Goal: Find specific page/section: Locate item on page

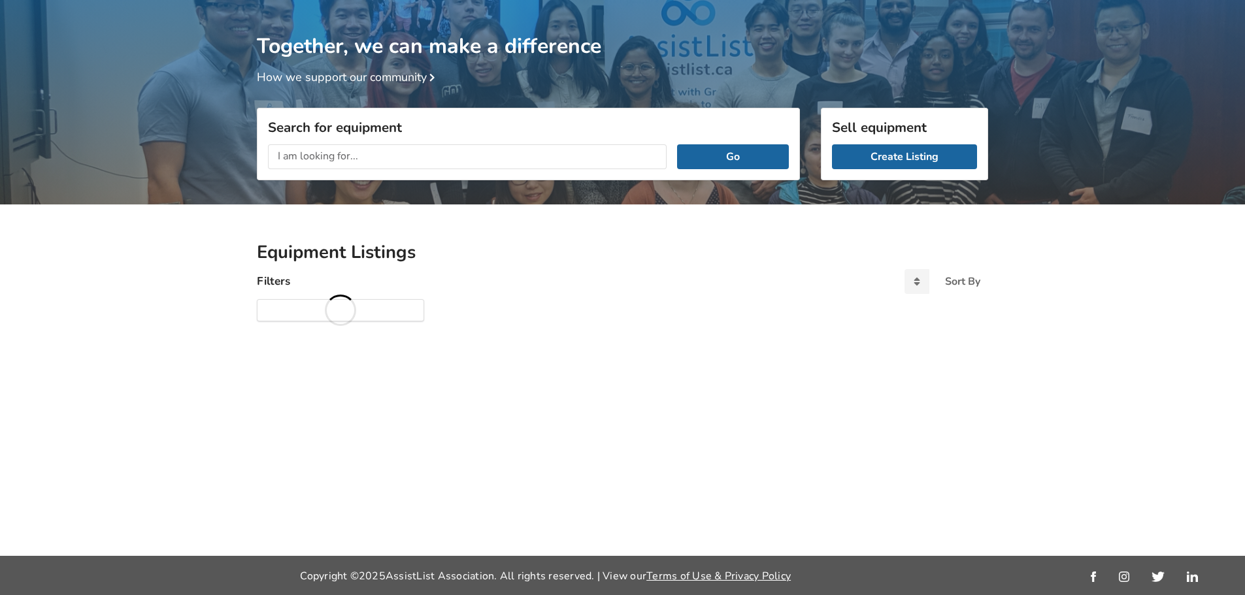
scroll to position [69, 0]
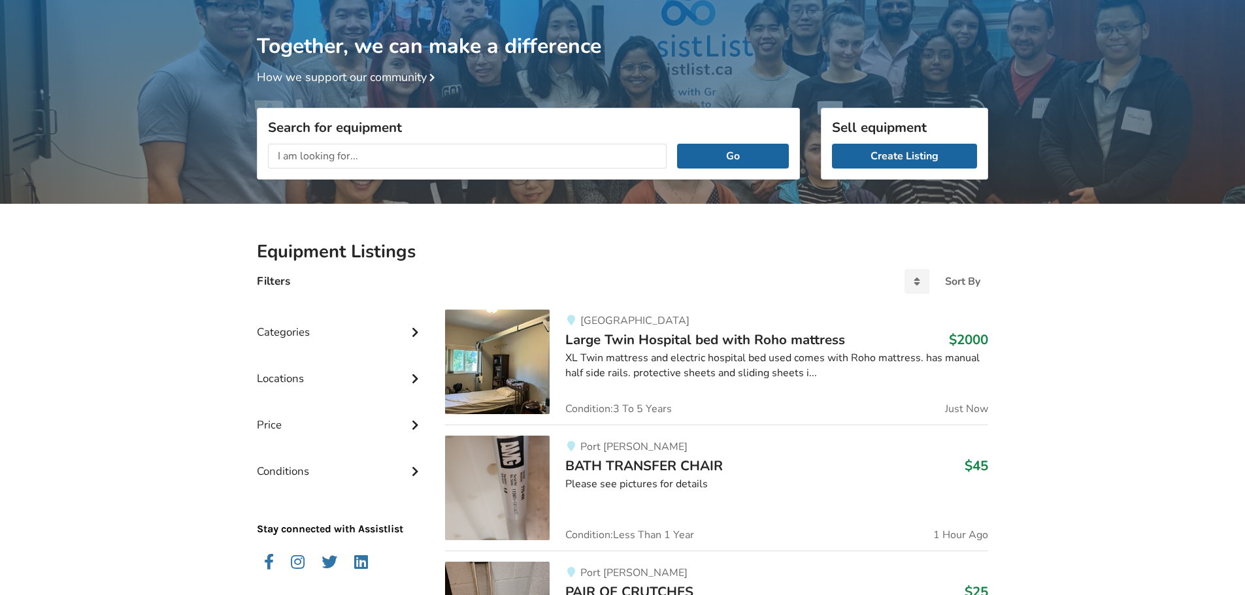
click at [377, 154] on input "text" at bounding box center [467, 156] width 399 height 25
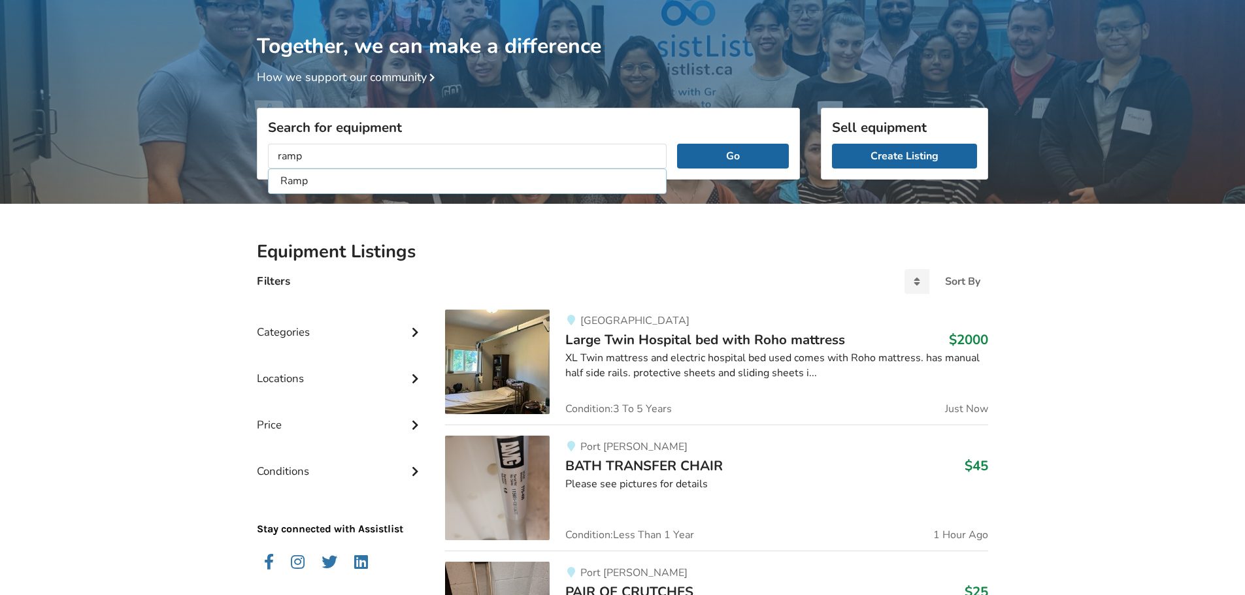
type input "ramp"
click at [677, 144] on button "Go" at bounding box center [733, 156] width 112 height 25
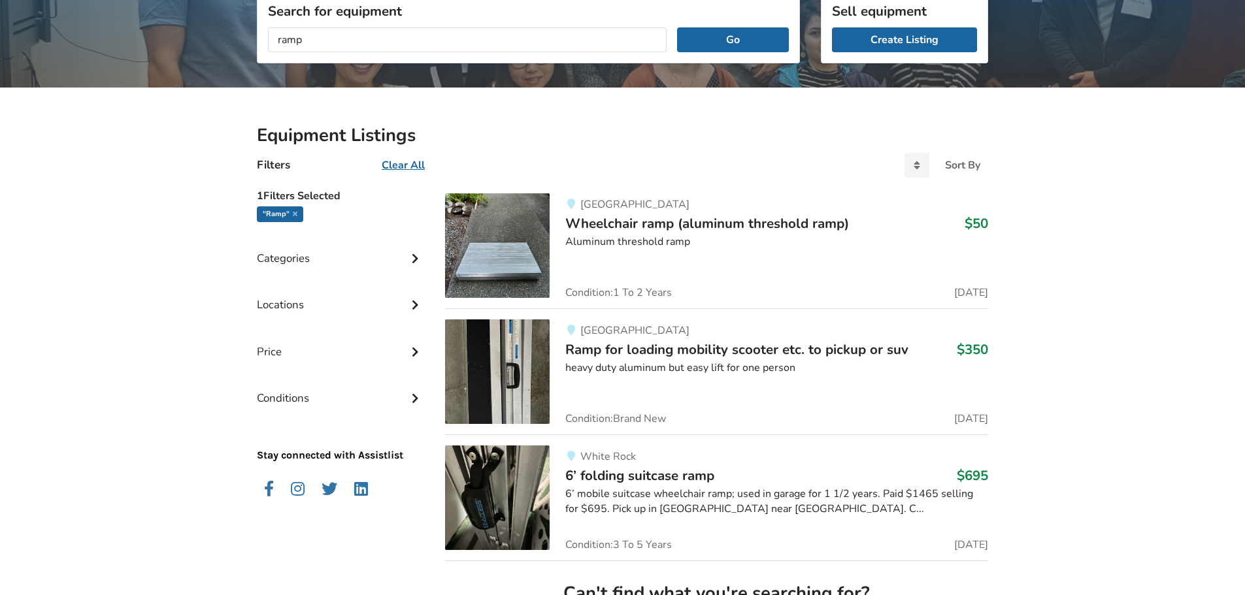
scroll to position [199, 0]
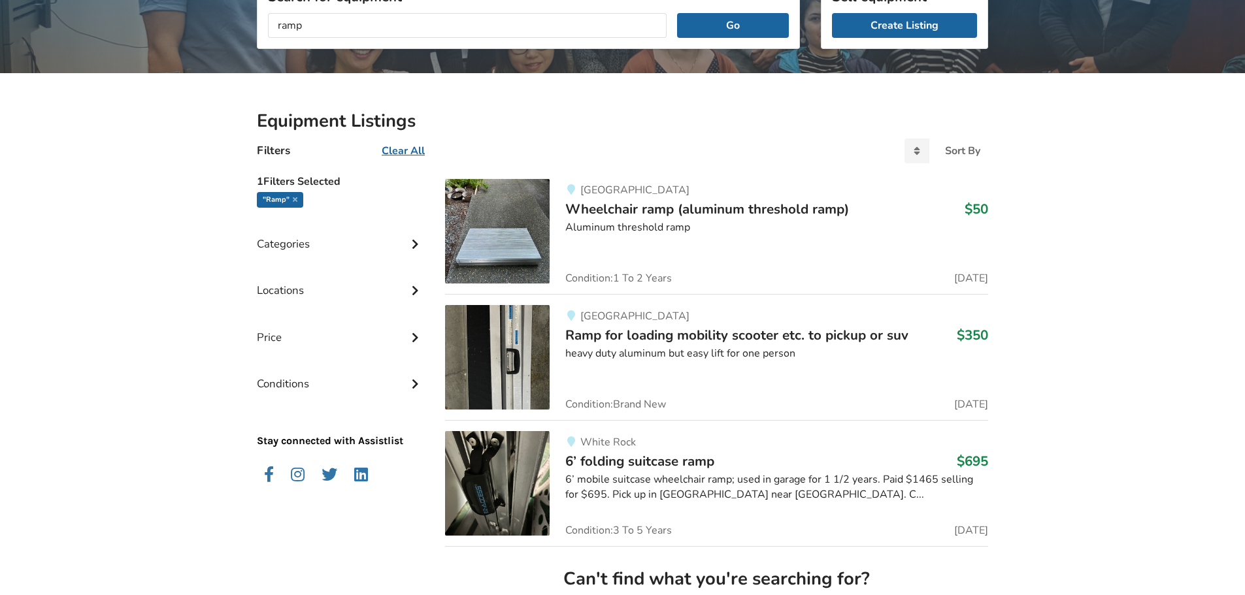
click at [875, 333] on span "Ramp for loading mobility scooter etc. to pickup or suv" at bounding box center [736, 335] width 343 height 18
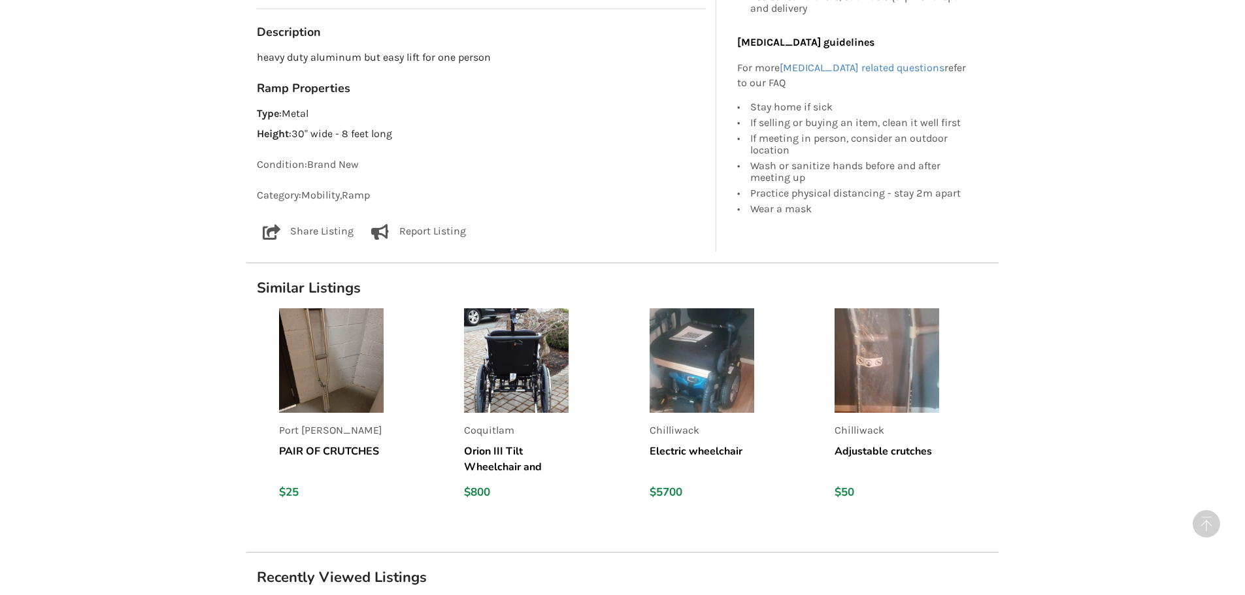
scroll to position [915, 0]
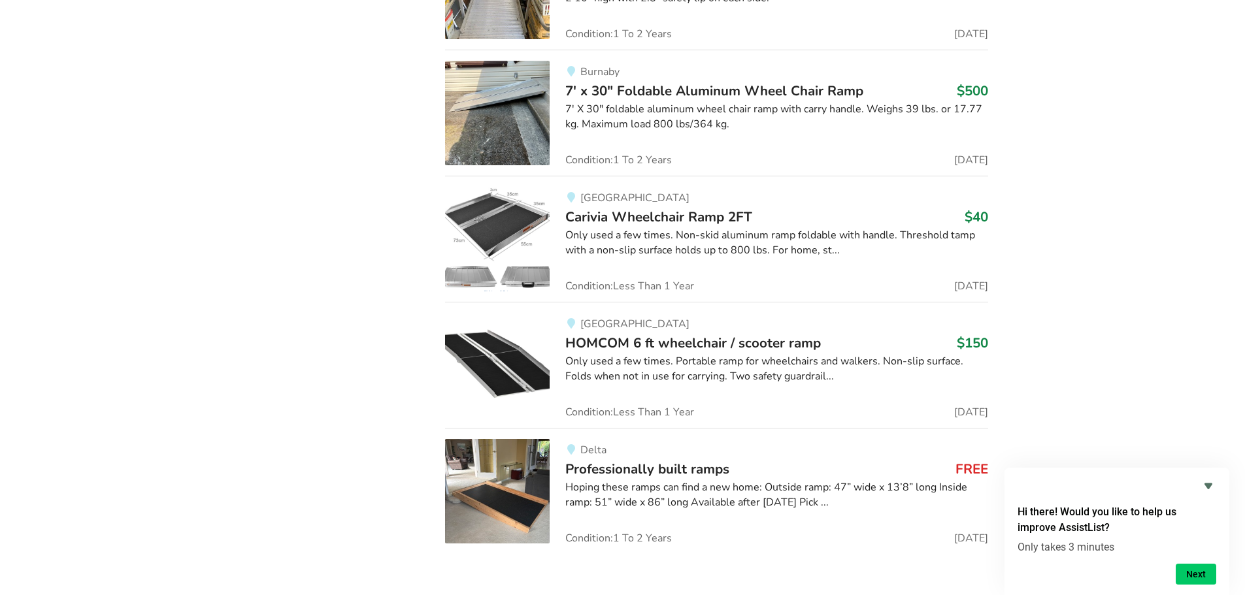
scroll to position [1004, 0]
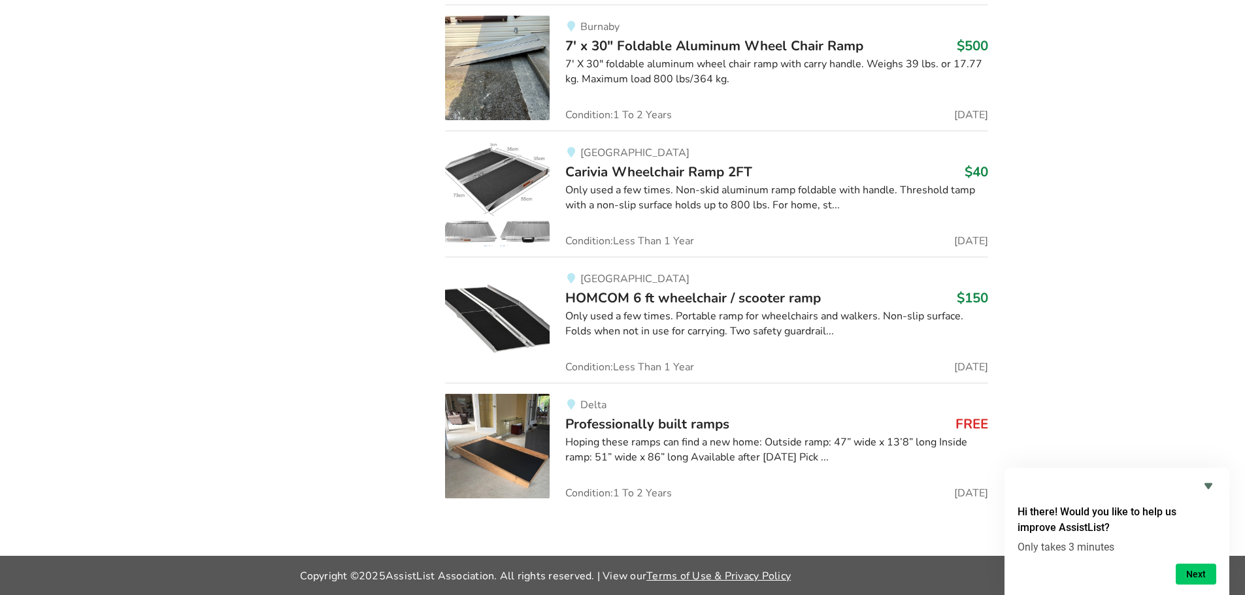
click at [672, 417] on span "Professionally built ramps" at bounding box center [647, 424] width 164 height 18
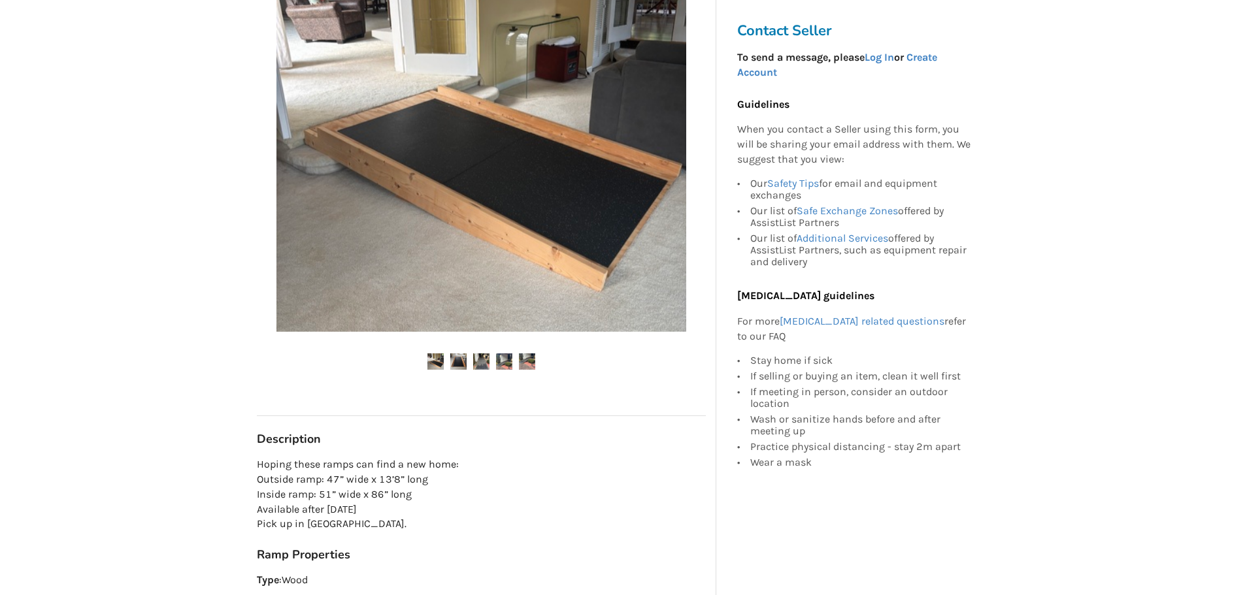
scroll to position [392, 0]
